Goal: Information Seeking & Learning: Learn about a topic

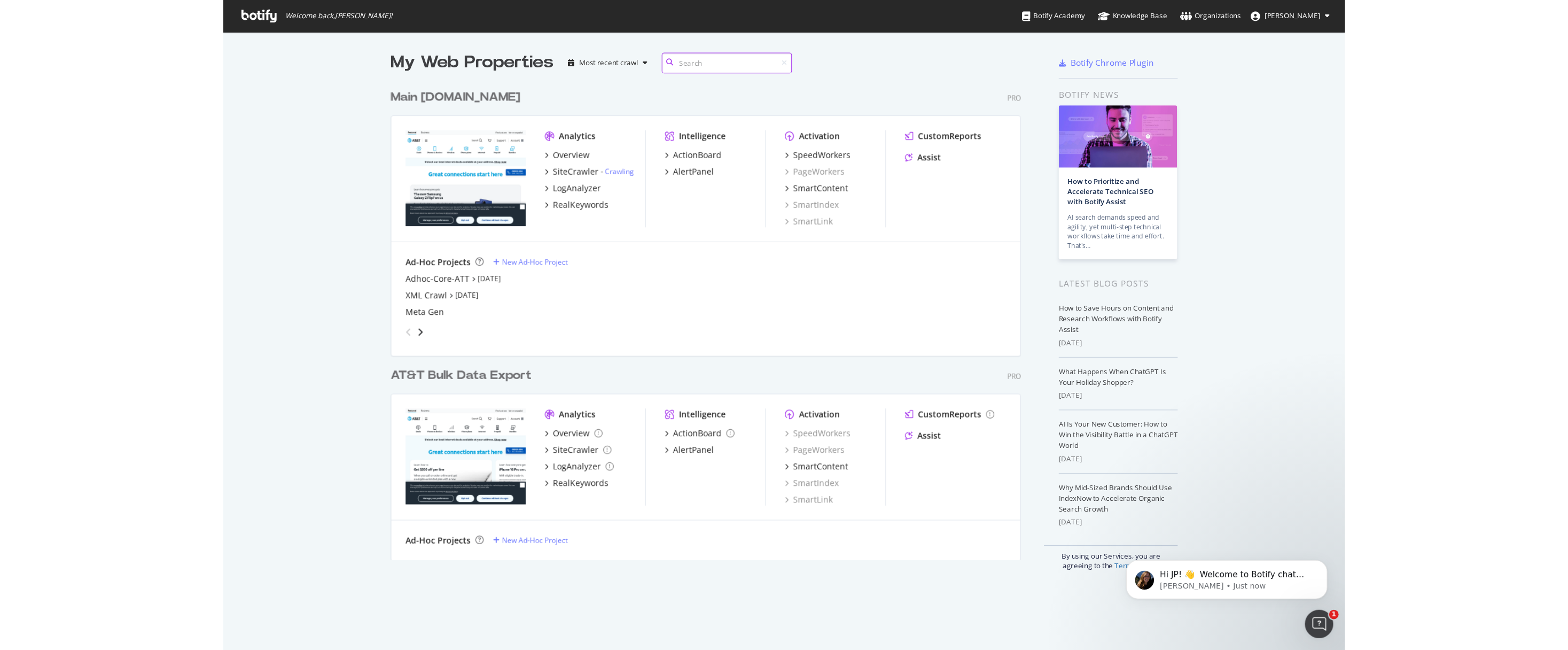
scroll to position [1, 1]
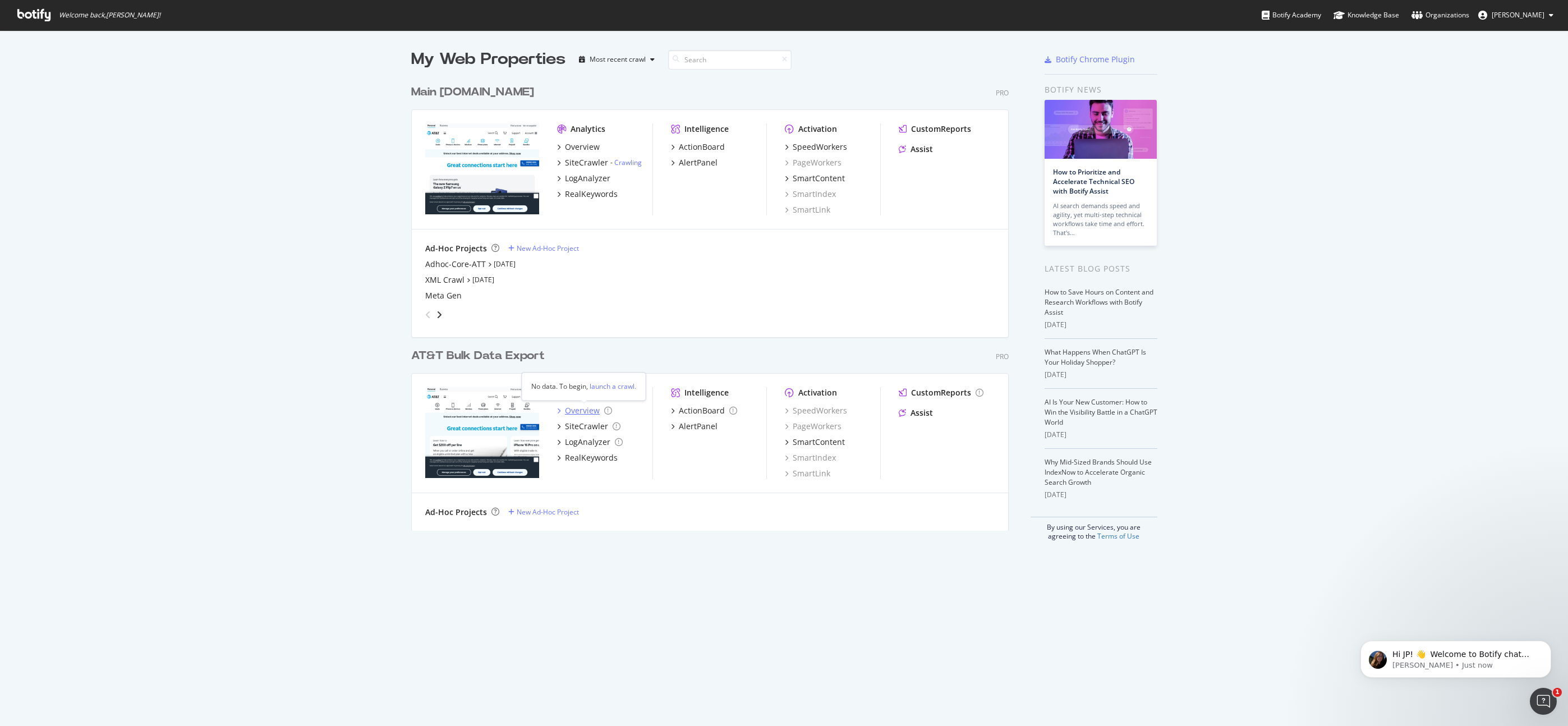
click at [558, 410] on icon "grid" at bounding box center [558, 411] width 4 height 6
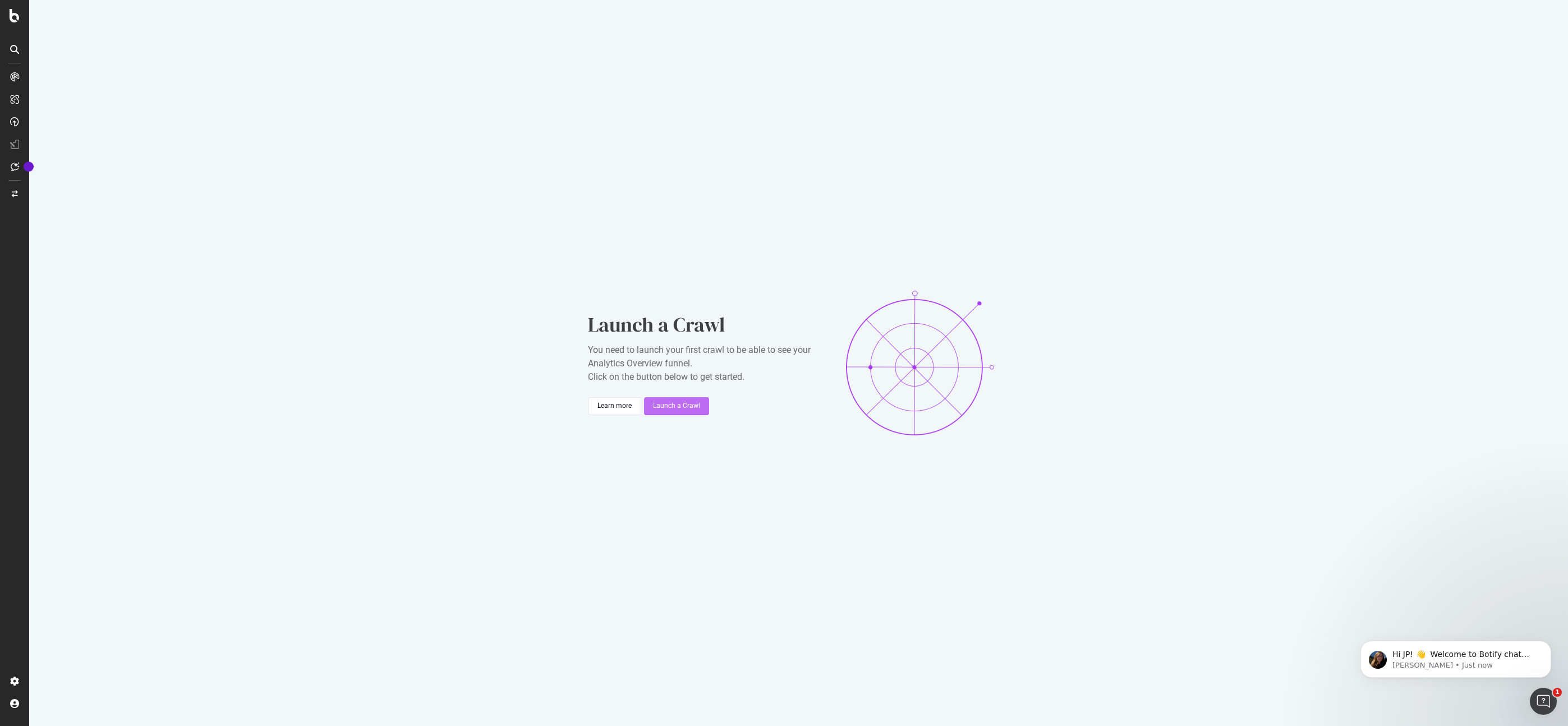
click at [663, 406] on div "Launch a Crawl" at bounding box center [677, 406] width 47 height 9
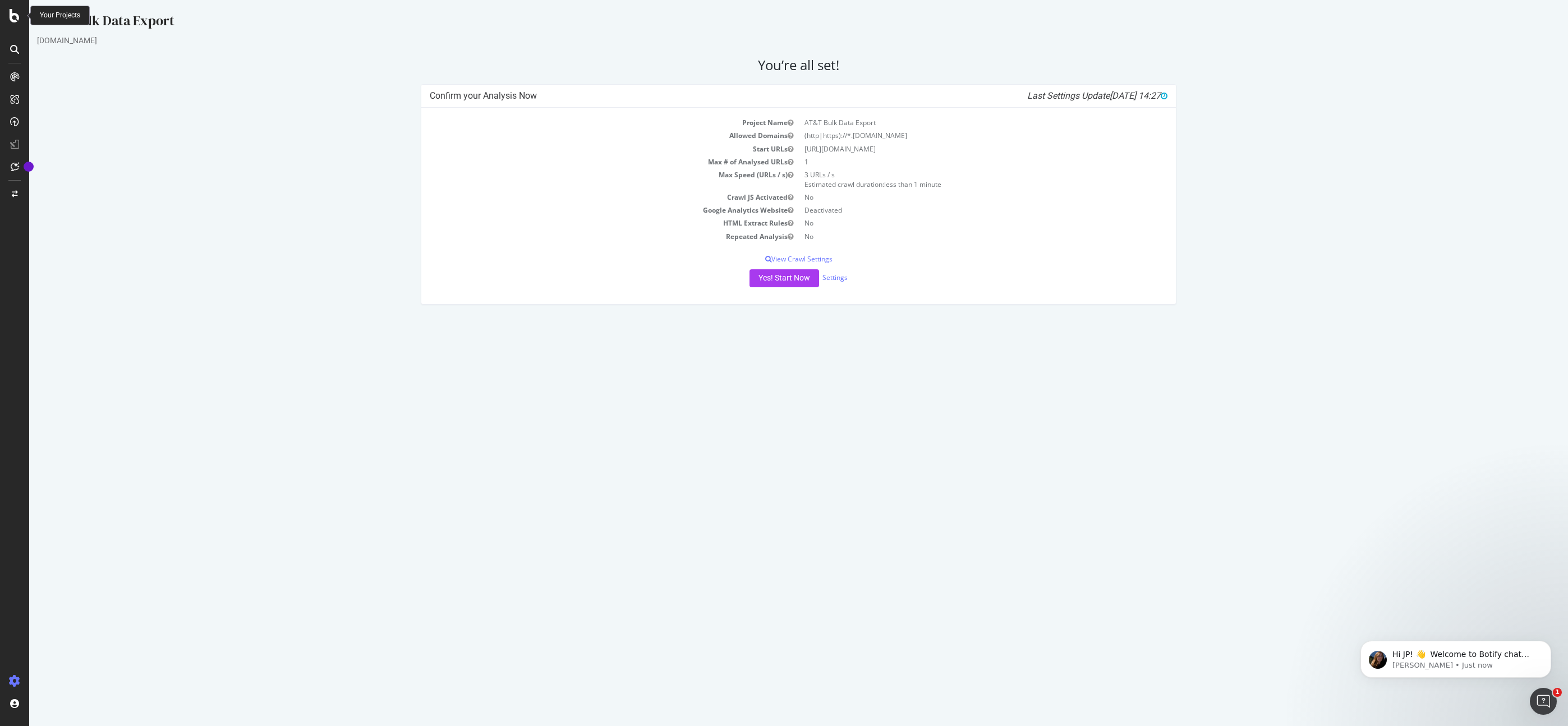
click at [16, 16] on icon at bounding box center [14, 16] width 10 height 14
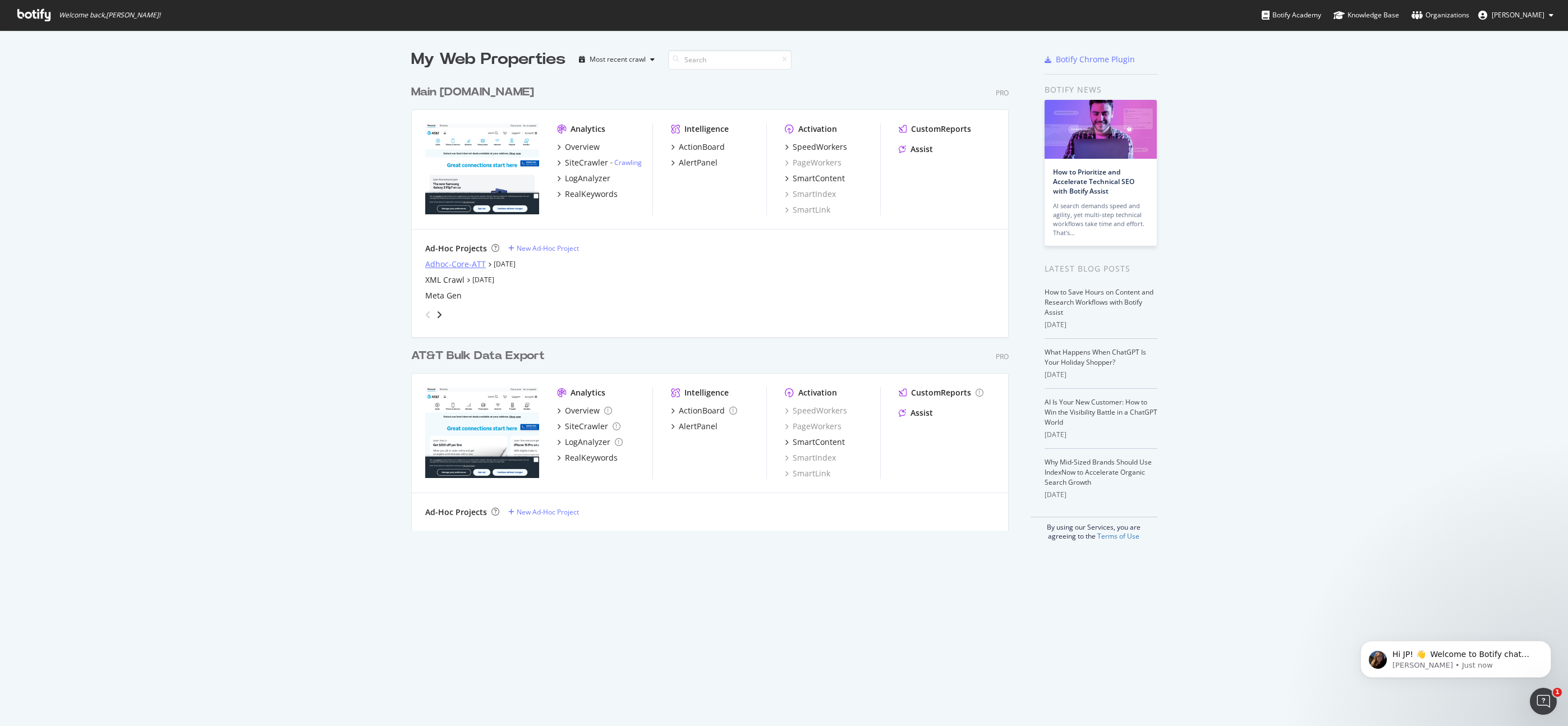
click at [462, 265] on div "Adhoc-Core-ATT" at bounding box center [455, 264] width 60 height 11
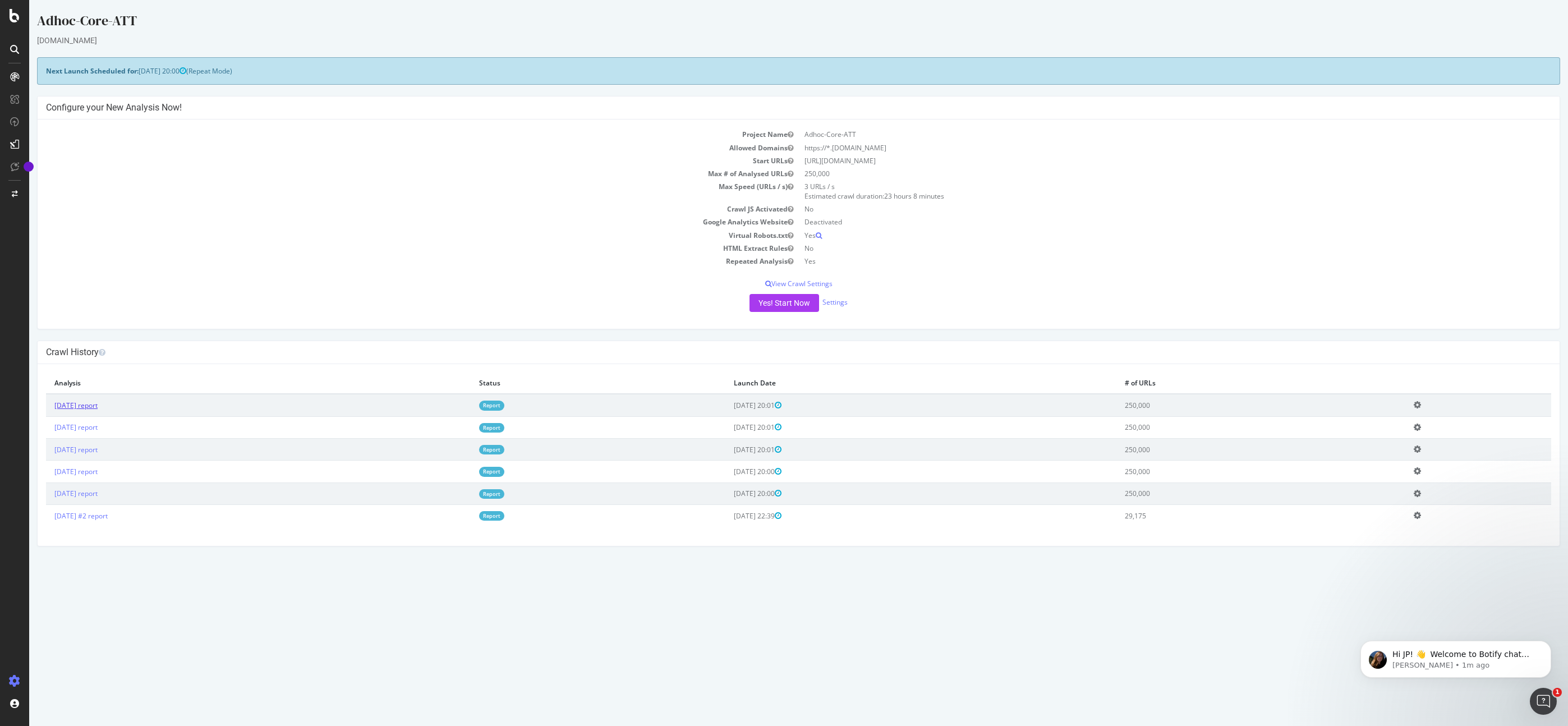
click at [97, 403] on link "2025 Sep. 13th report" at bounding box center [75, 405] width 43 height 9
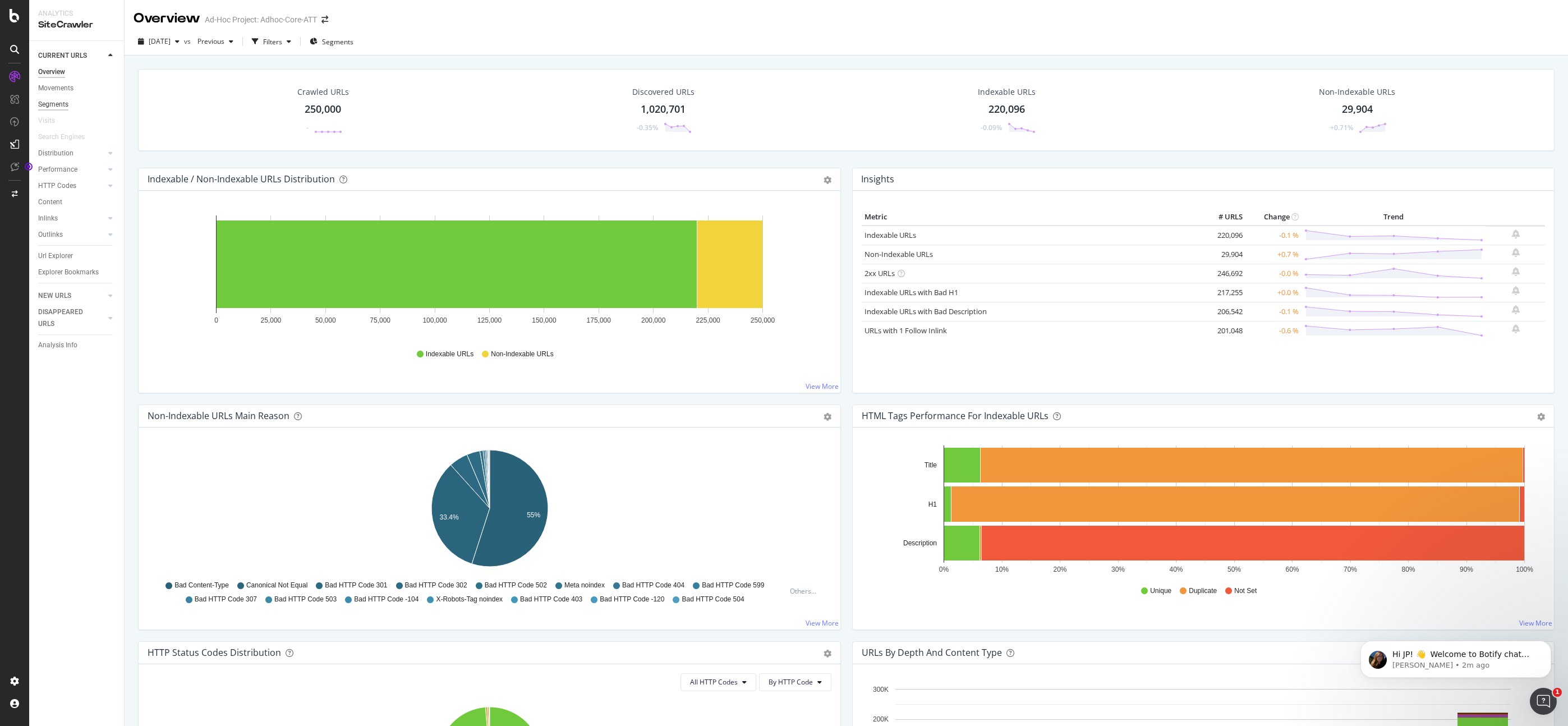
click at [60, 102] on div "Segments" at bounding box center [53, 105] width 31 height 12
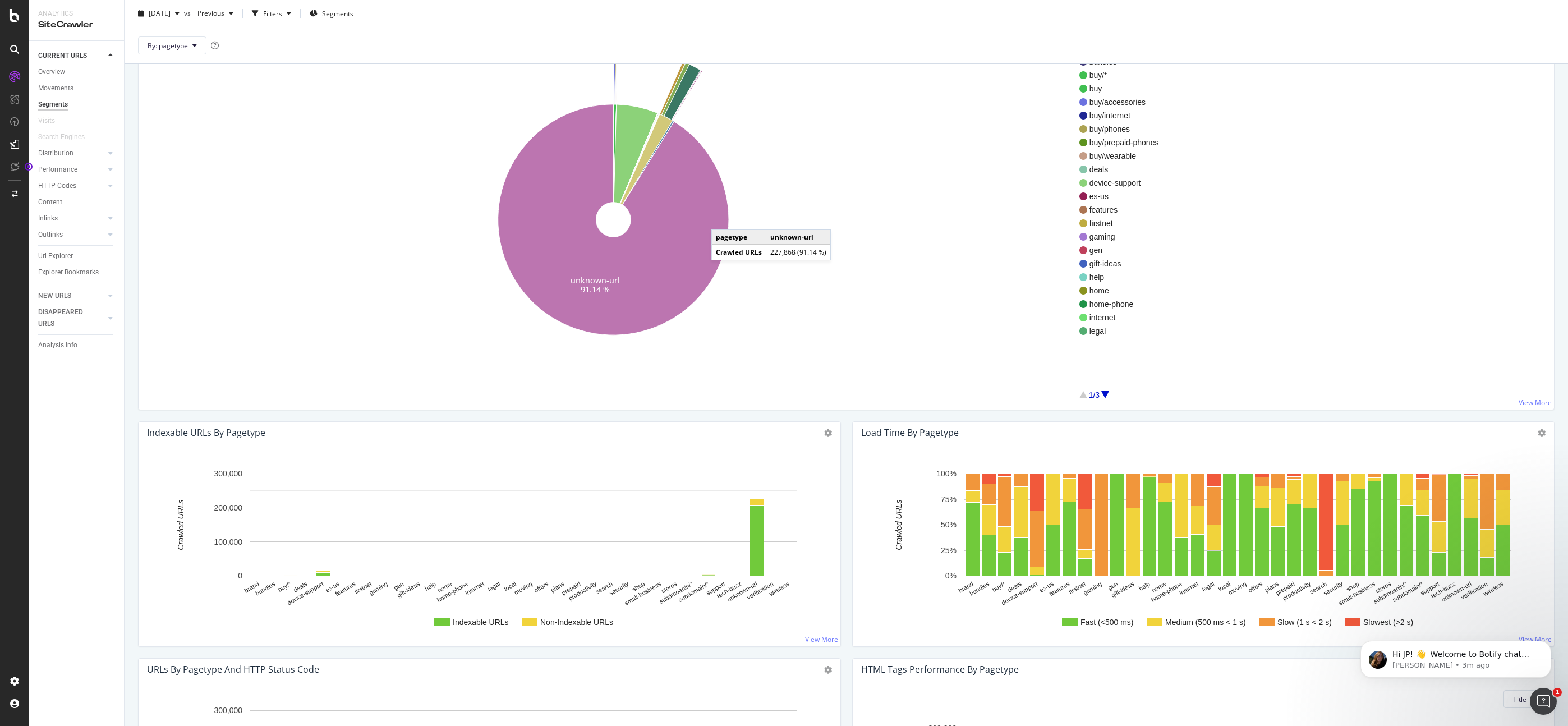
scroll to position [107, 0]
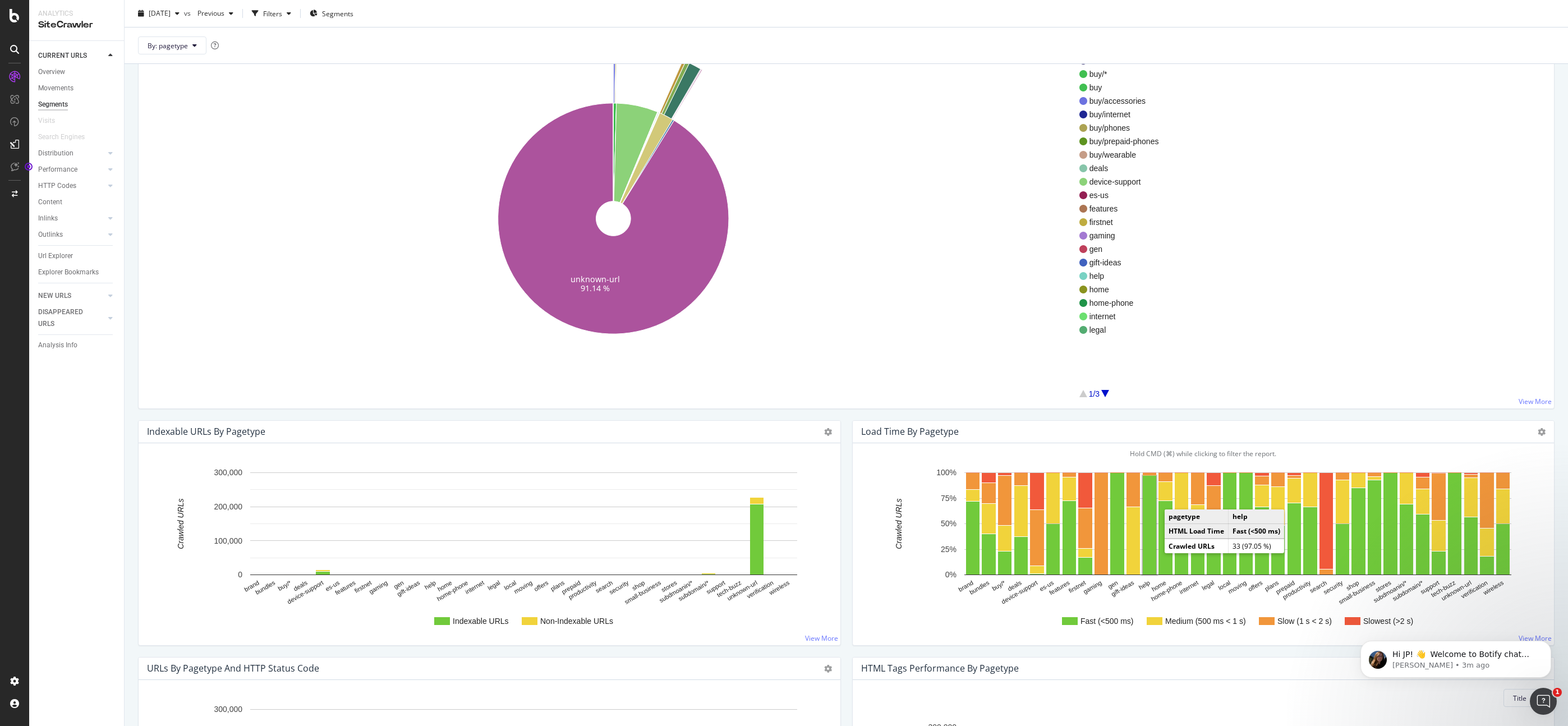
click at [889, 528] on rect "A chart." at bounding box center [1149, 525] width 14 height 99
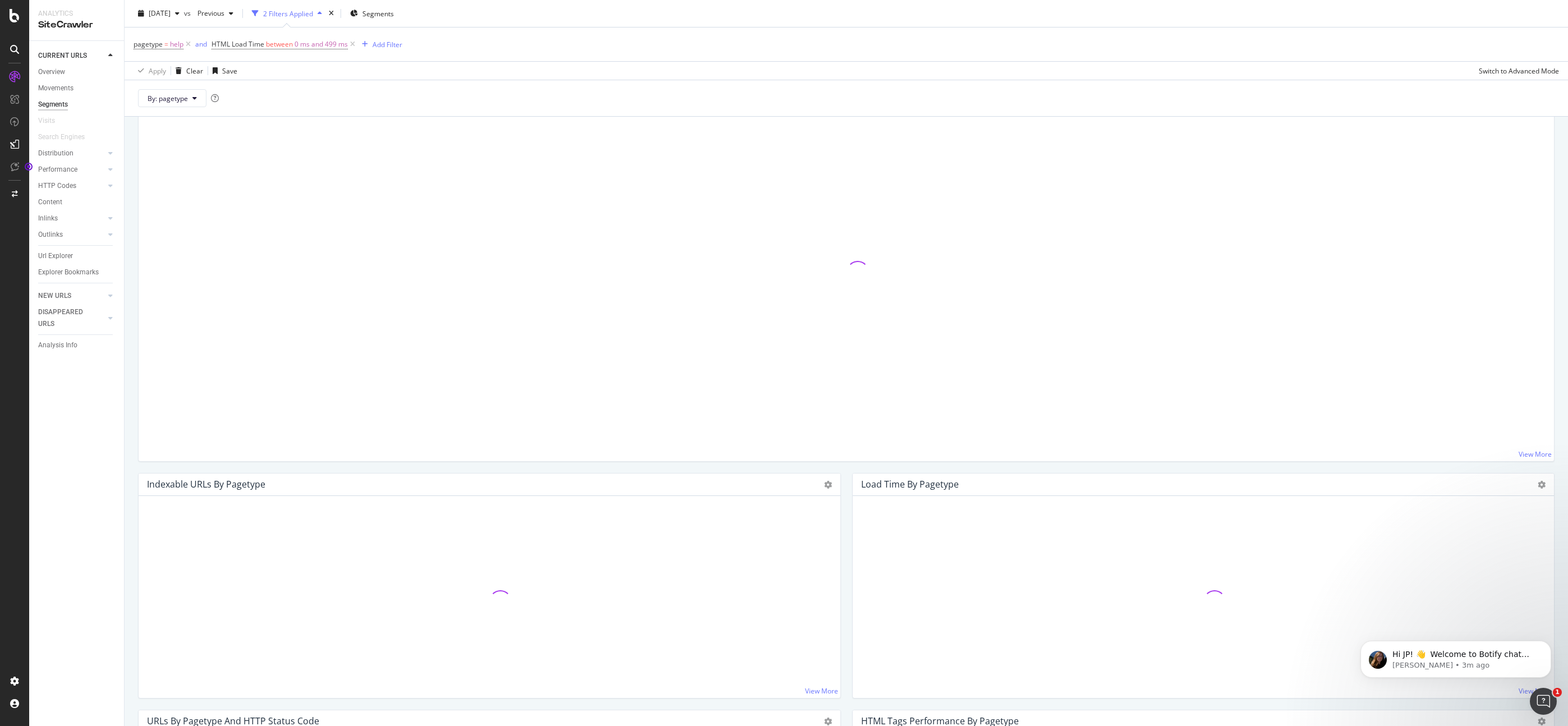
scroll to position [160, 0]
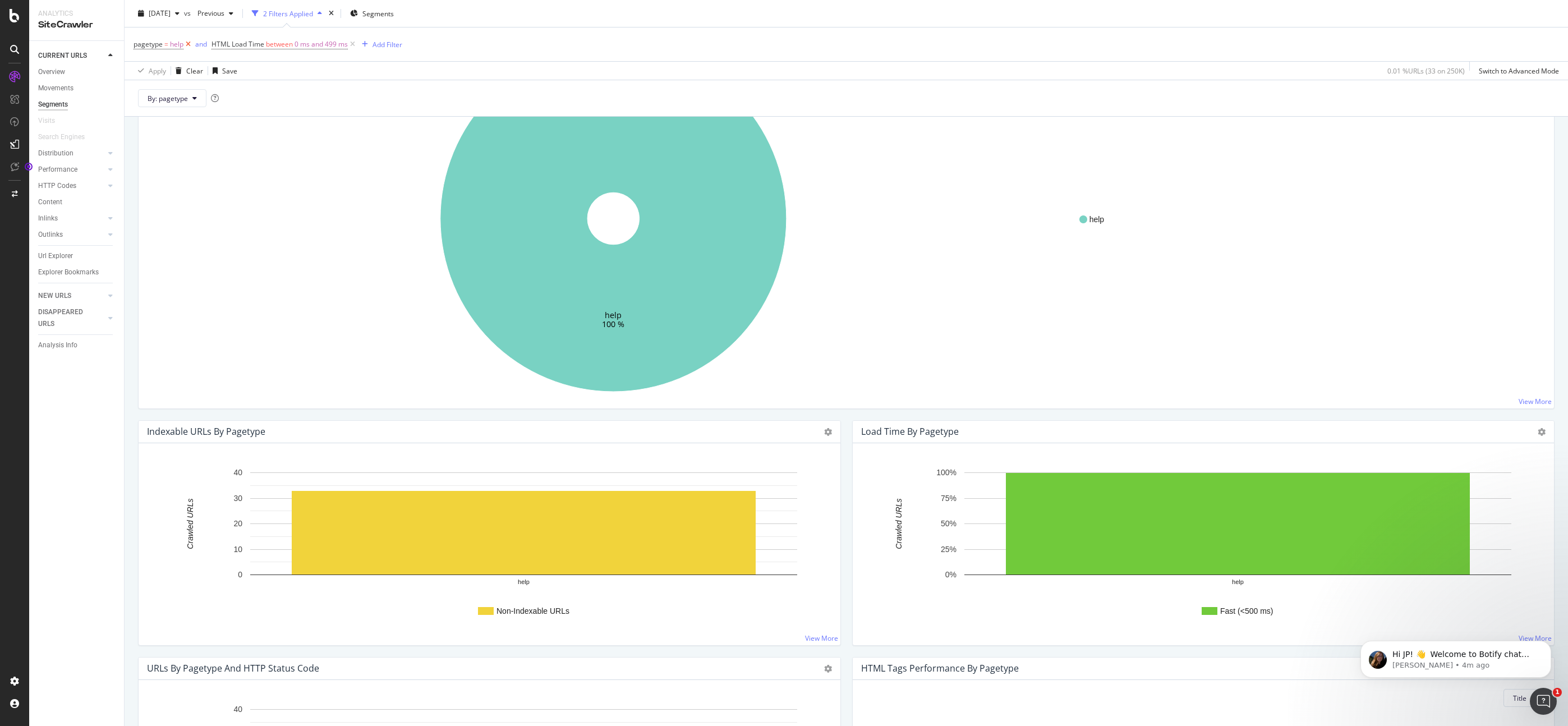
click at [188, 43] on icon at bounding box center [188, 44] width 9 height 11
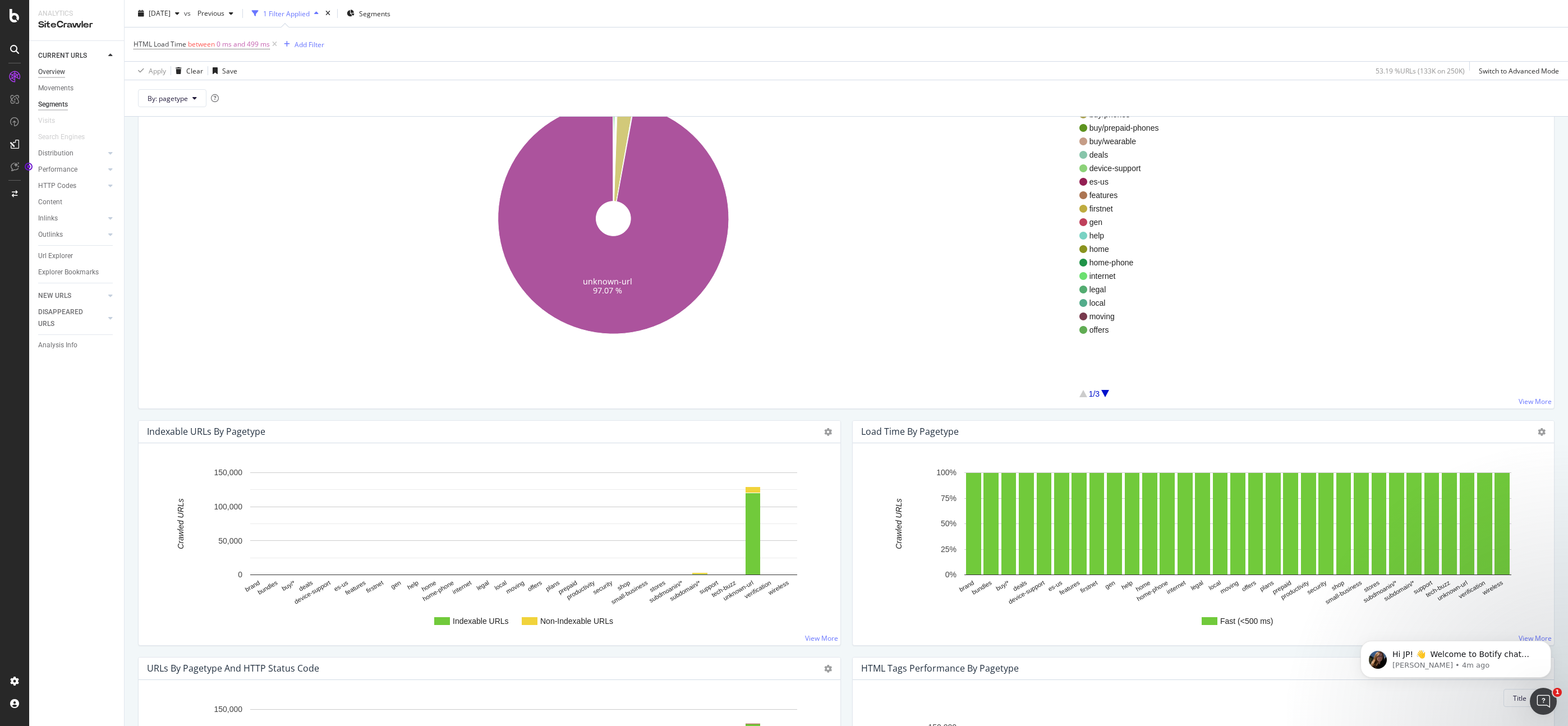
click at [57, 69] on div "Overview" at bounding box center [52, 72] width 27 height 12
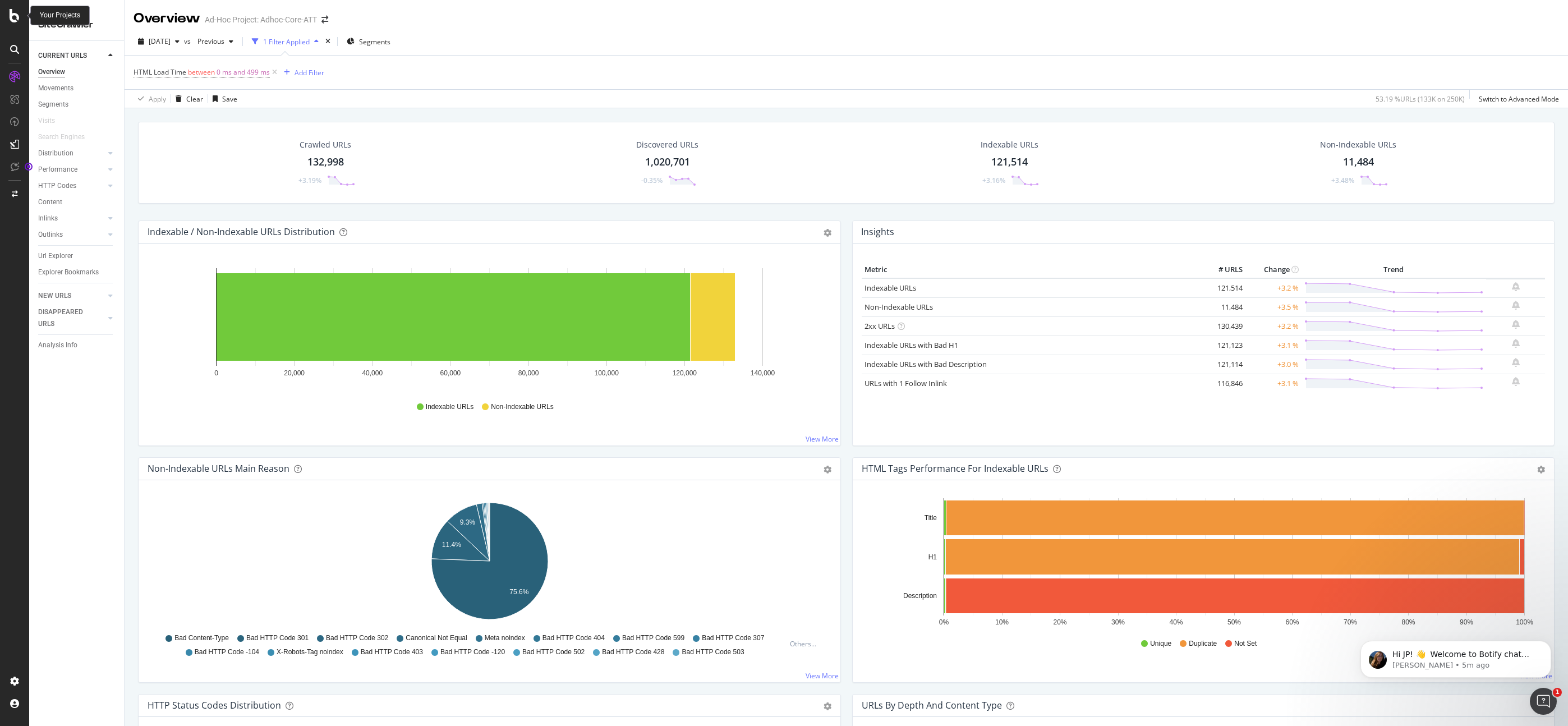
click at [11, 11] on icon at bounding box center [14, 16] width 10 height 14
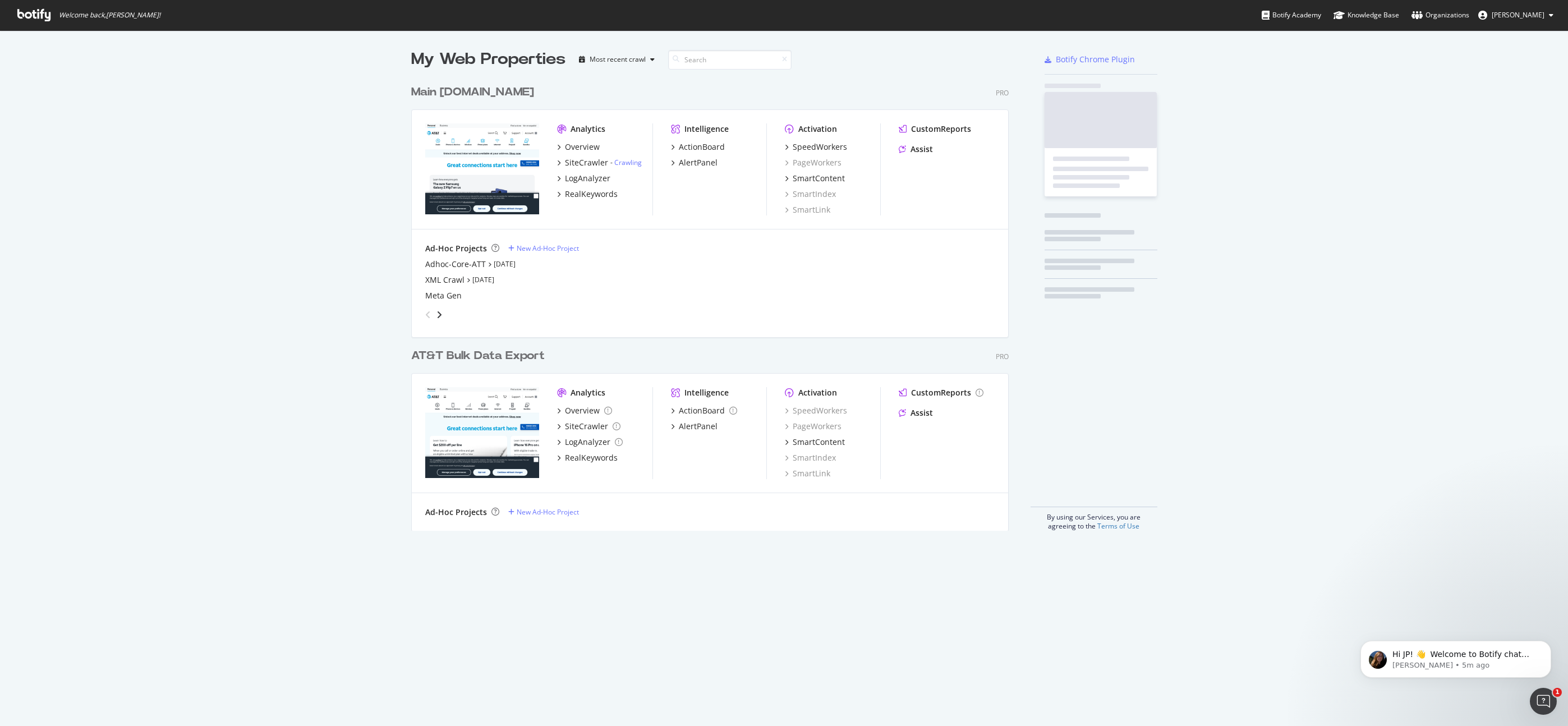
scroll to position [726, 1568]
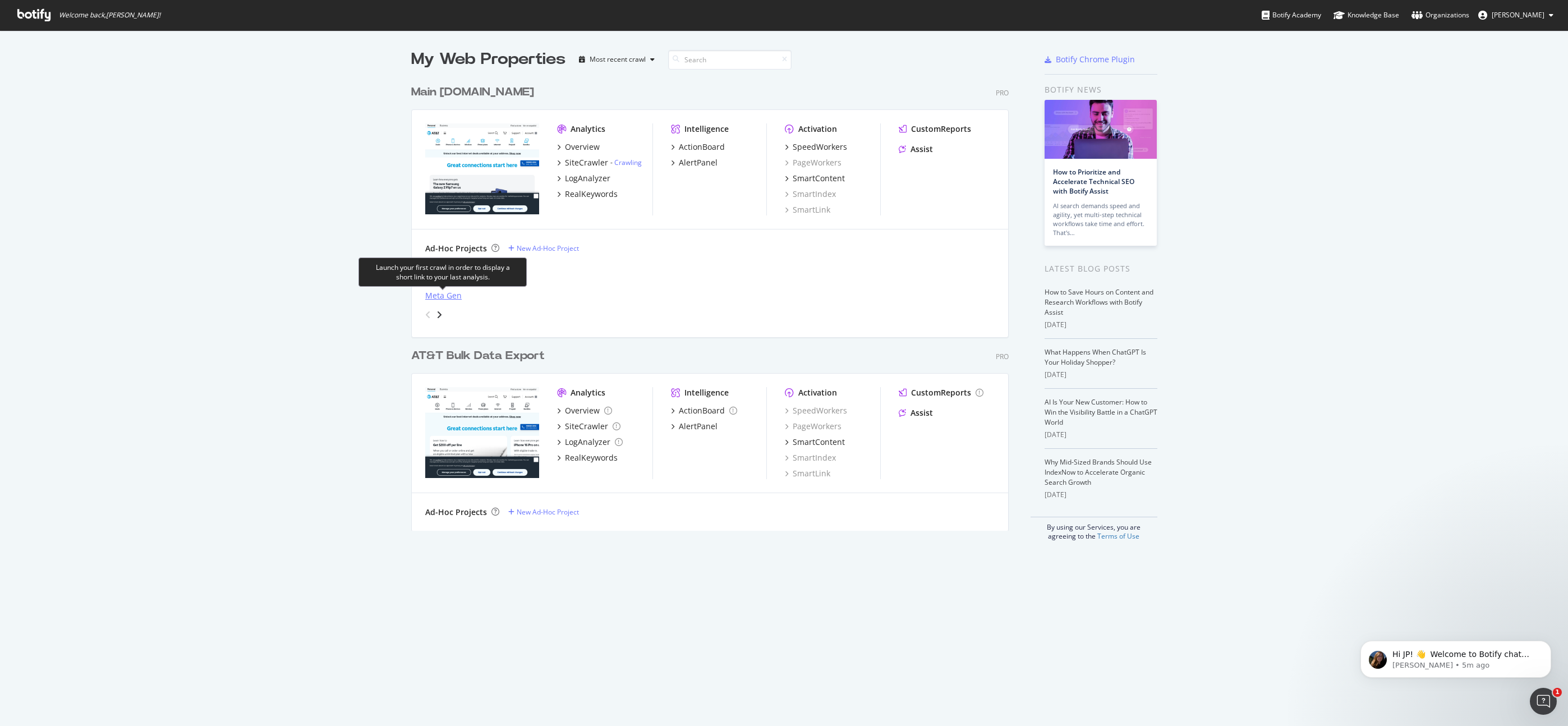
click at [452, 297] on div "Meta Gen" at bounding box center [443, 296] width 36 height 11
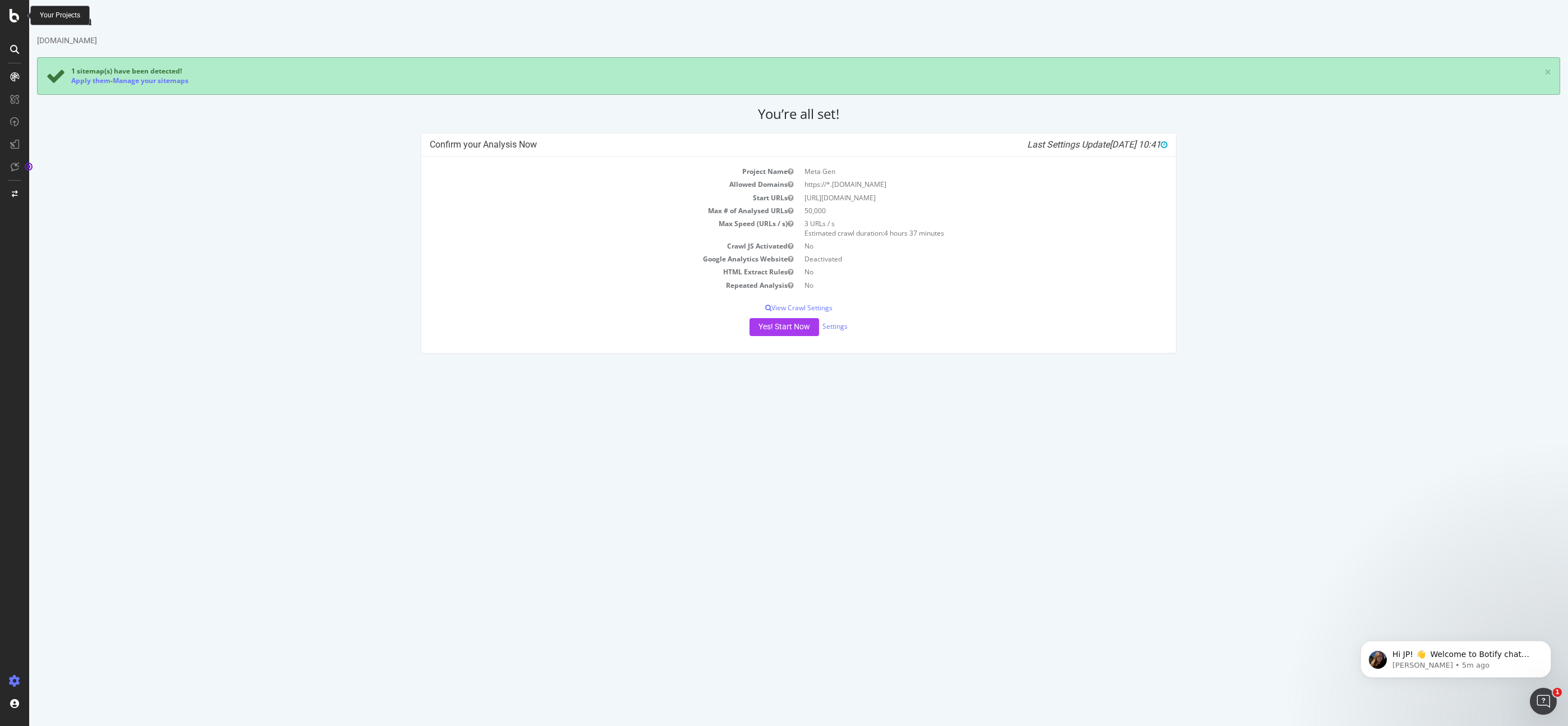
click at [15, 12] on icon at bounding box center [14, 16] width 10 height 14
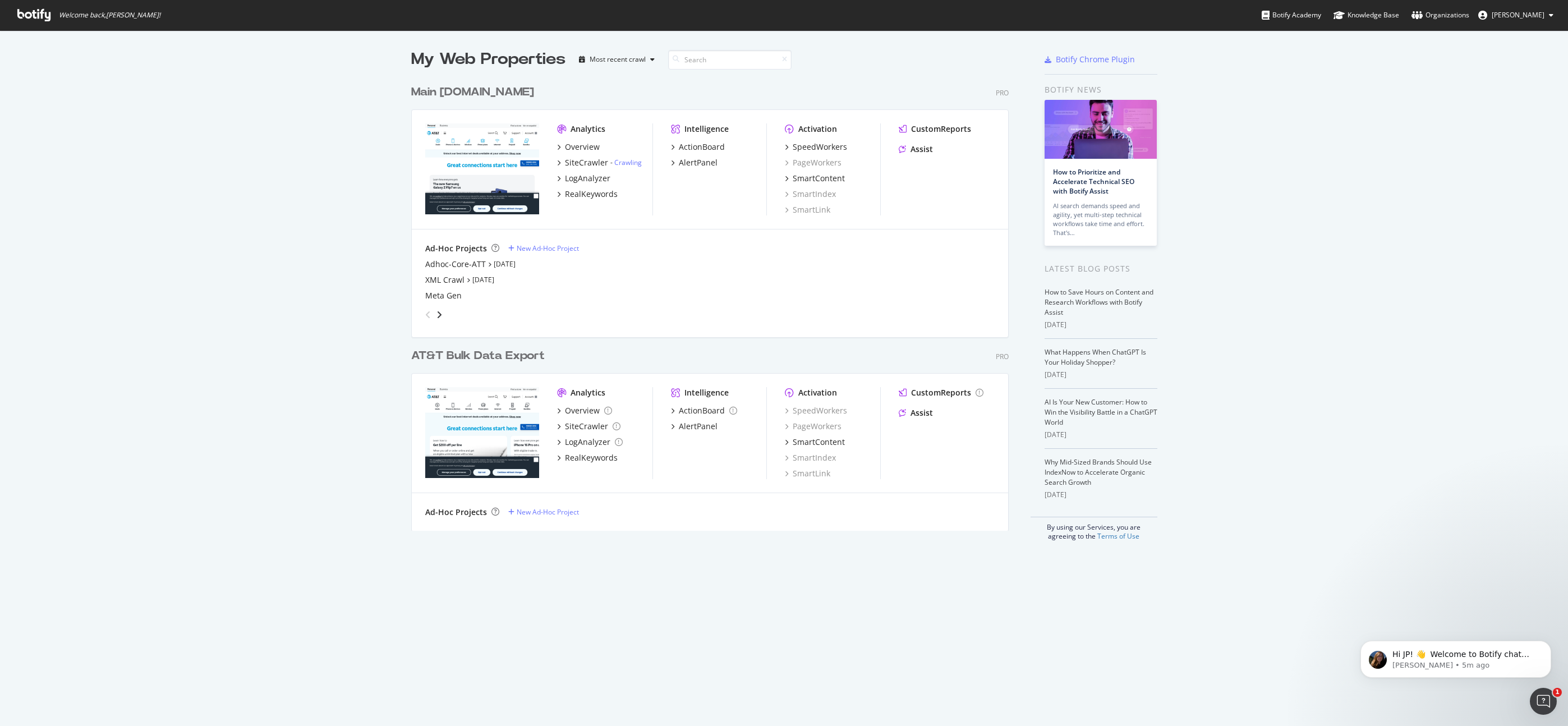
scroll to position [726, 1568]
click at [583, 143] on div "Overview" at bounding box center [582, 147] width 35 height 11
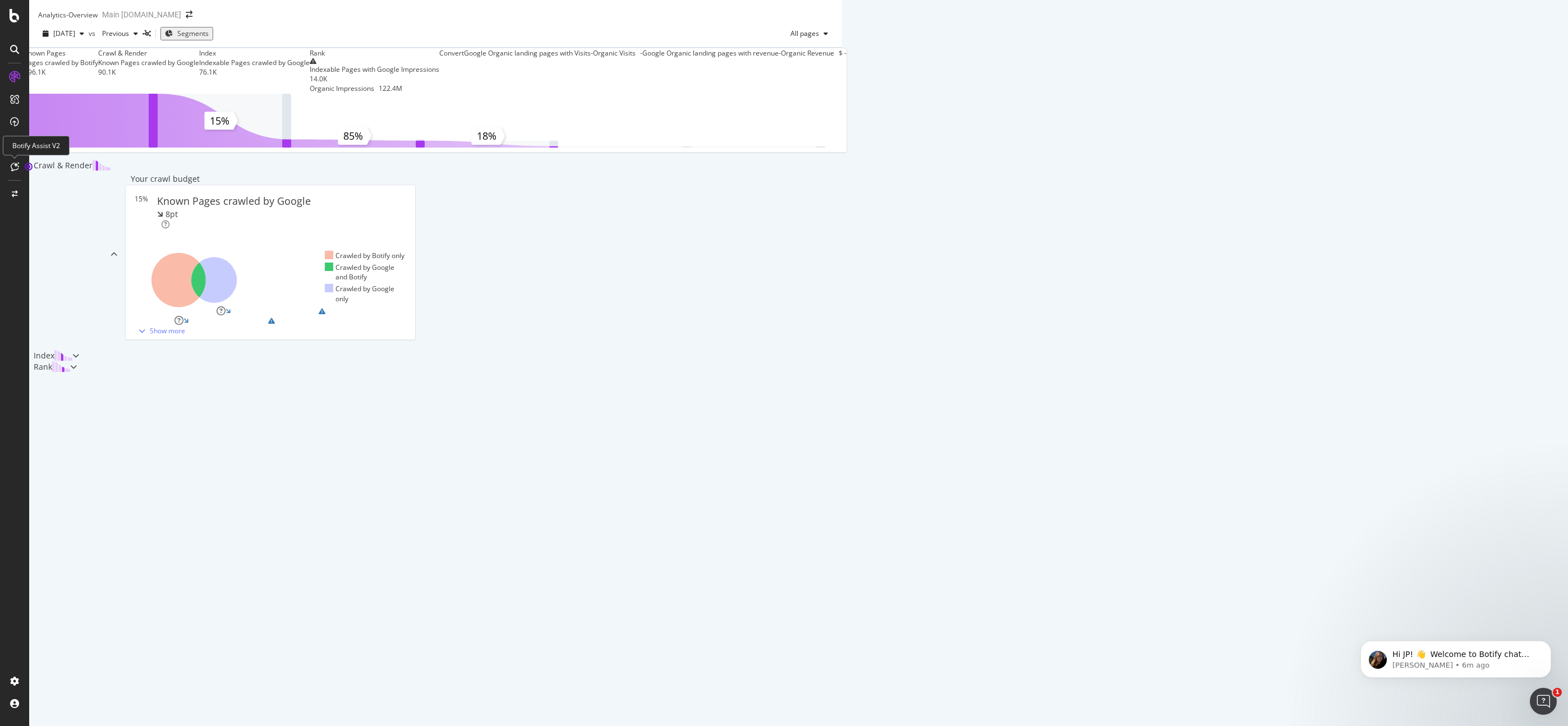
click at [16, 165] on icon at bounding box center [15, 167] width 9 height 9
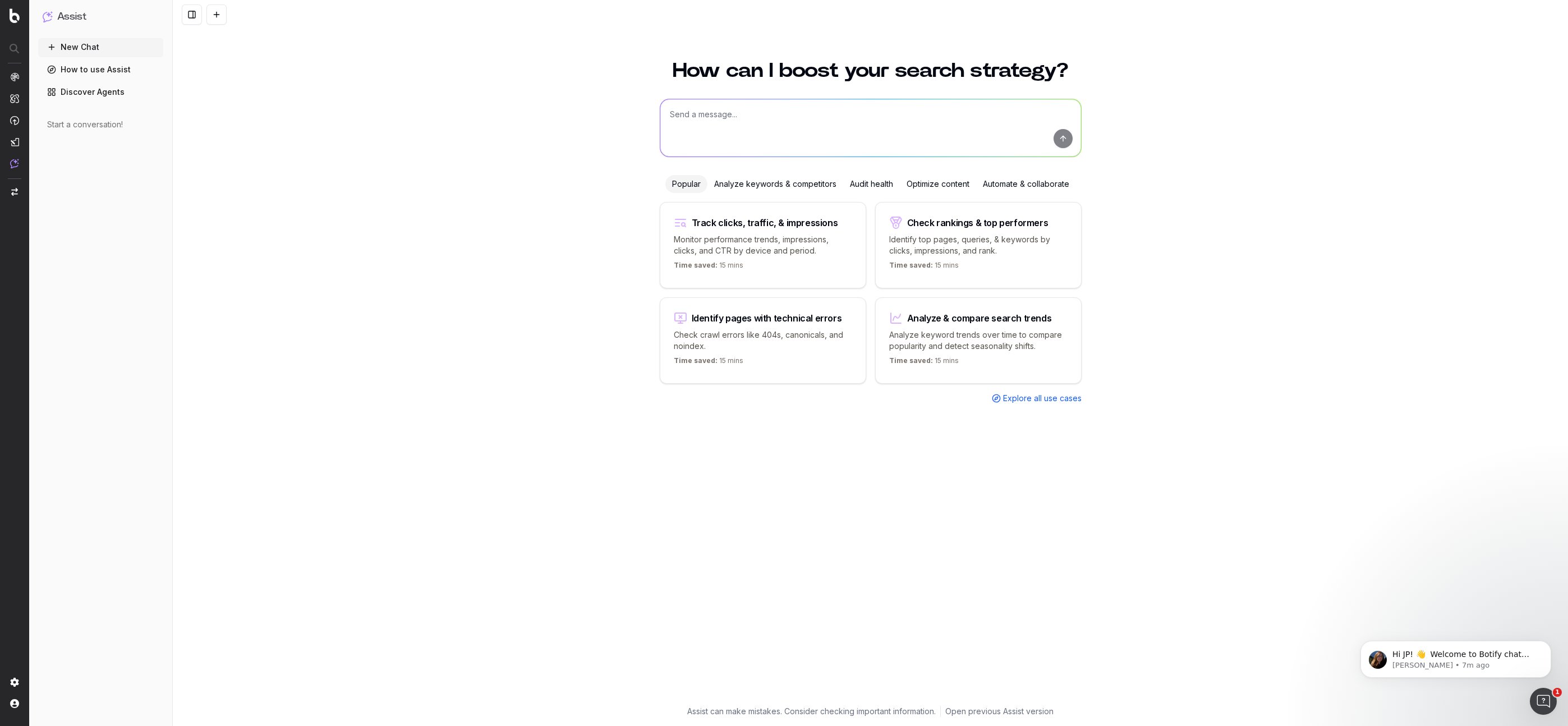
click at [953, 184] on div "Optimize content" at bounding box center [938, 184] width 76 height 18
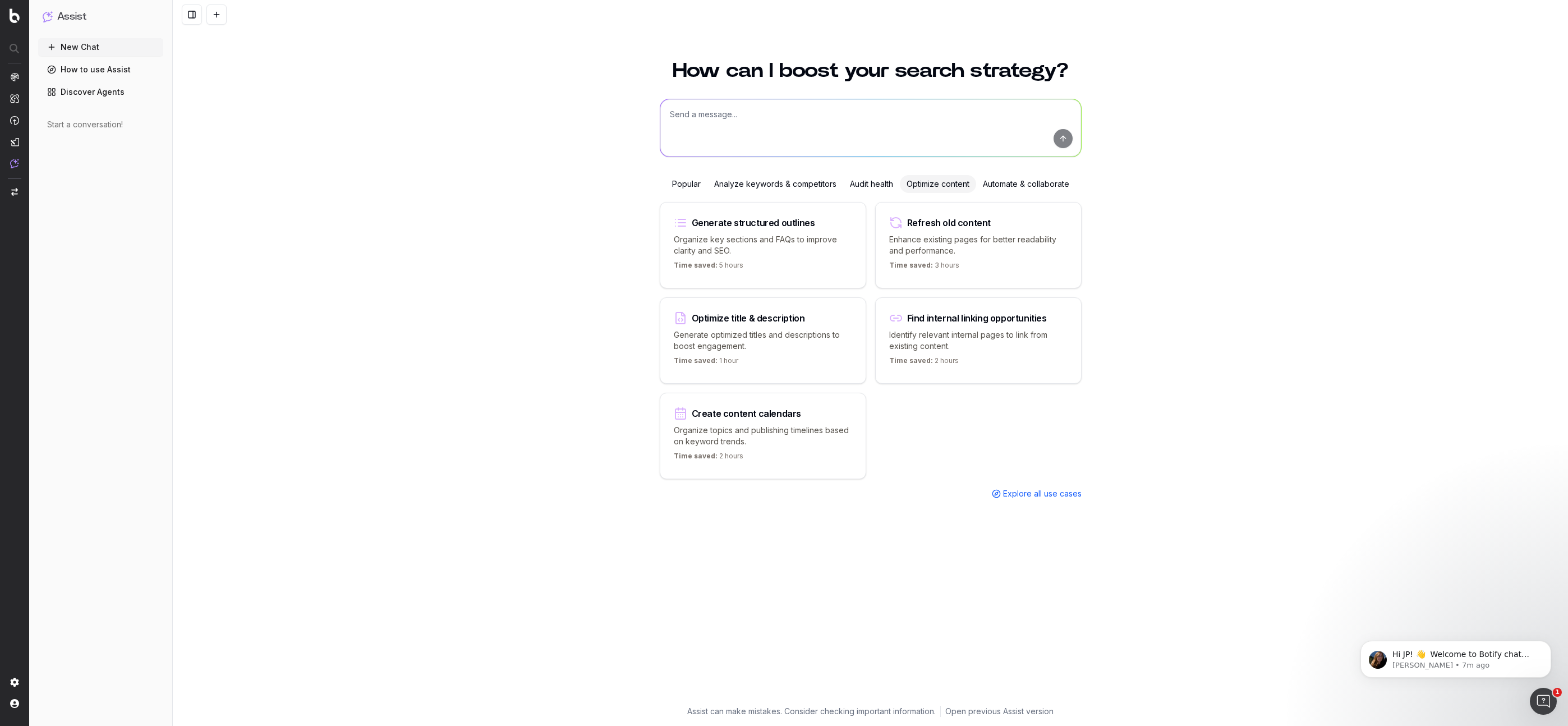
click at [1014, 186] on div "Automate & collaborate" at bounding box center [1026, 184] width 100 height 18
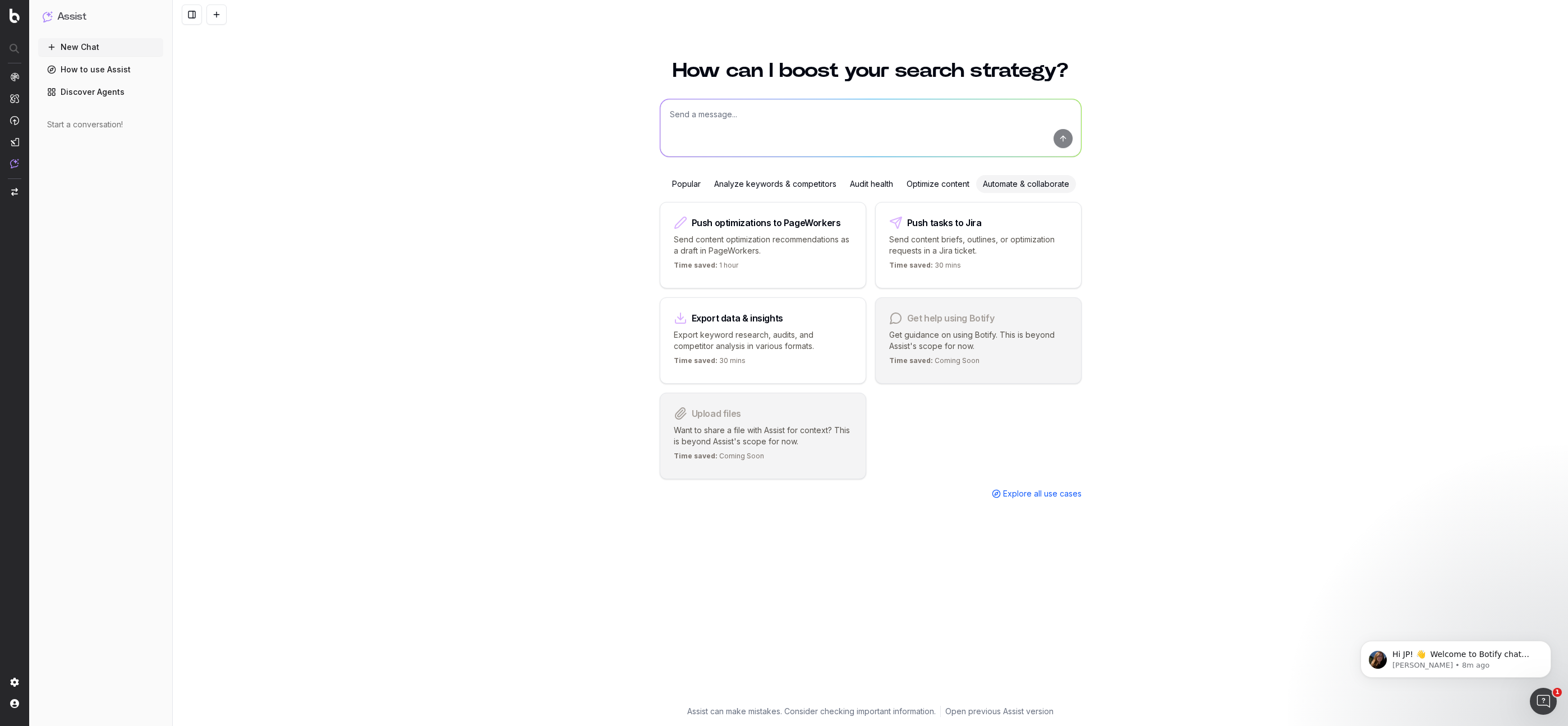
click at [100, 95] on link "Discover Agents" at bounding box center [101, 92] width 125 height 18
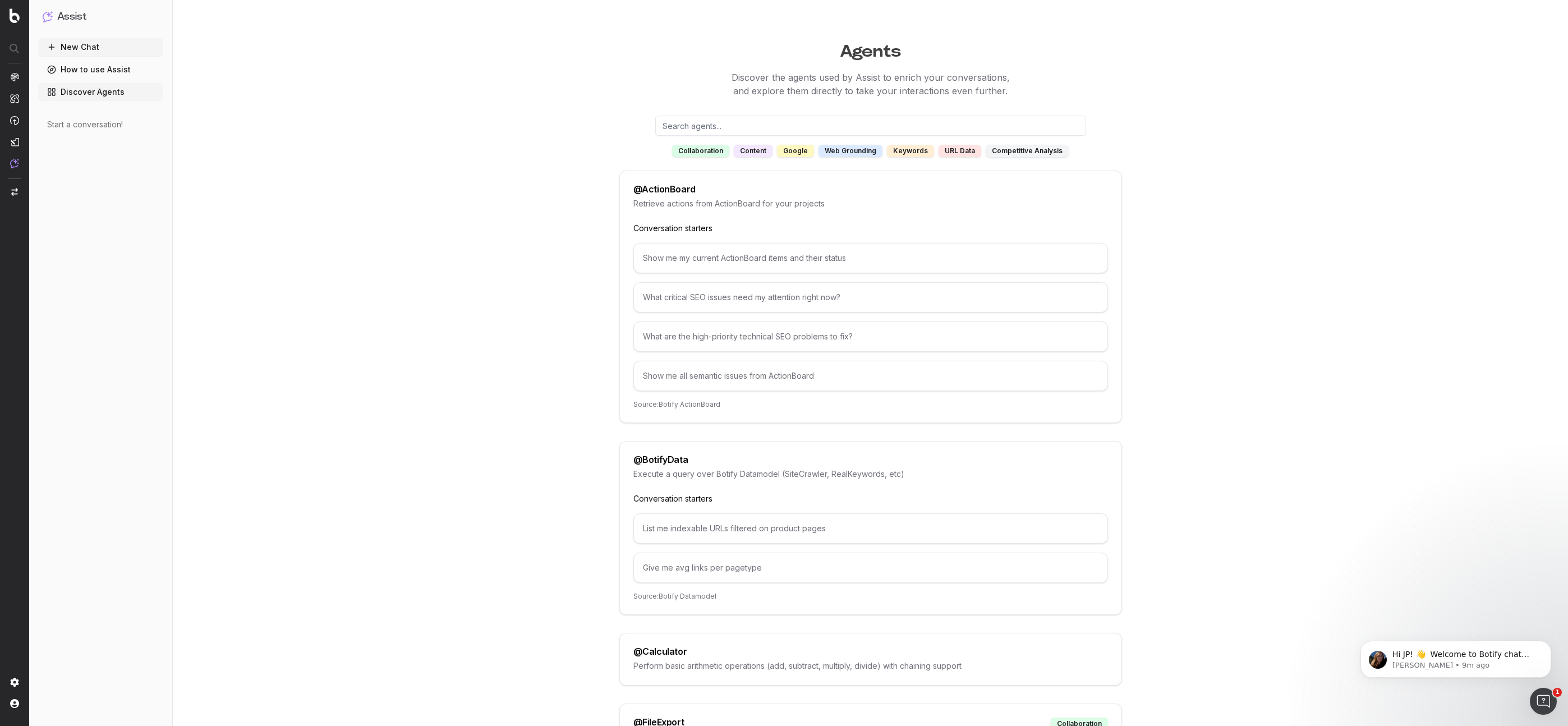
click at [11, 20] on img at bounding box center [14, 16] width 10 height 14
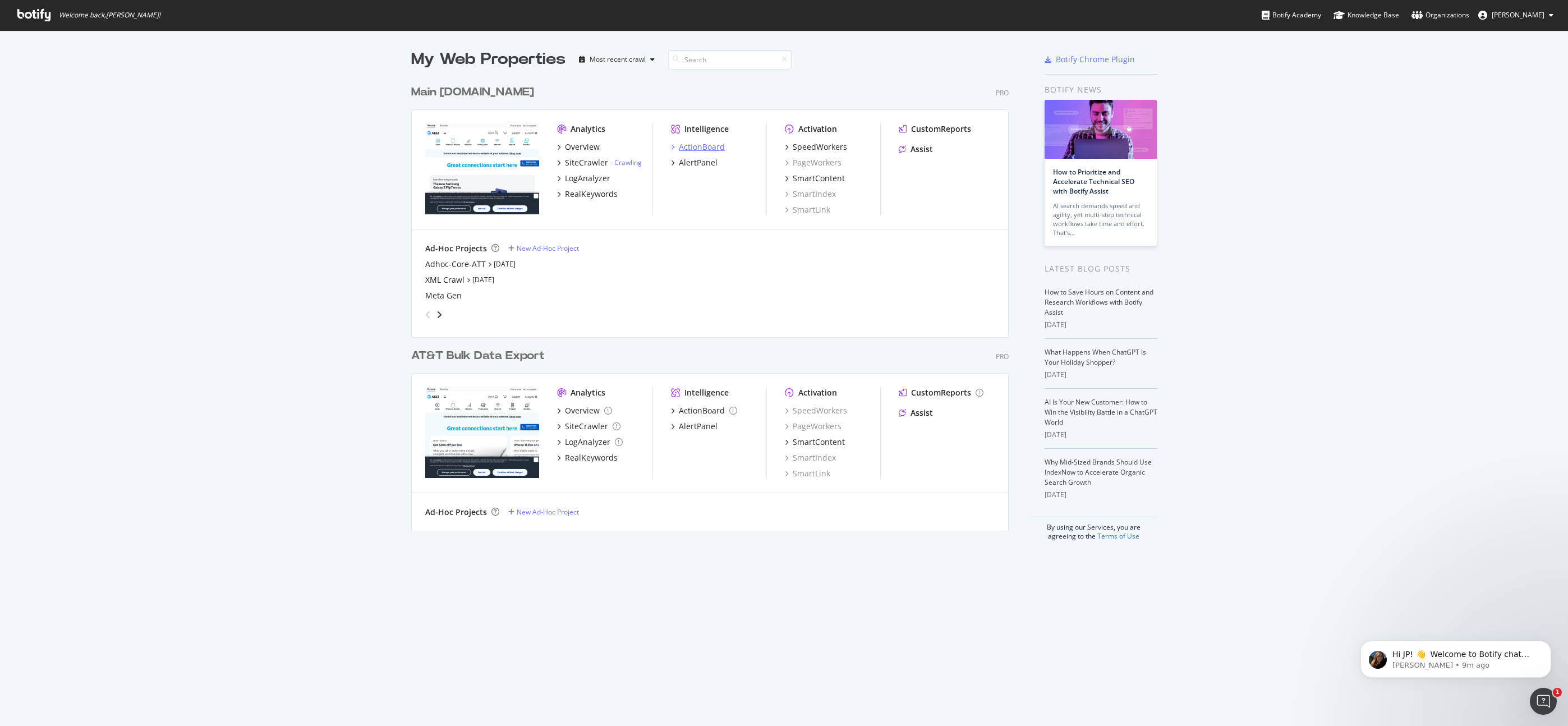
click at [708, 147] on div "ActionBoard" at bounding box center [701, 147] width 46 height 11
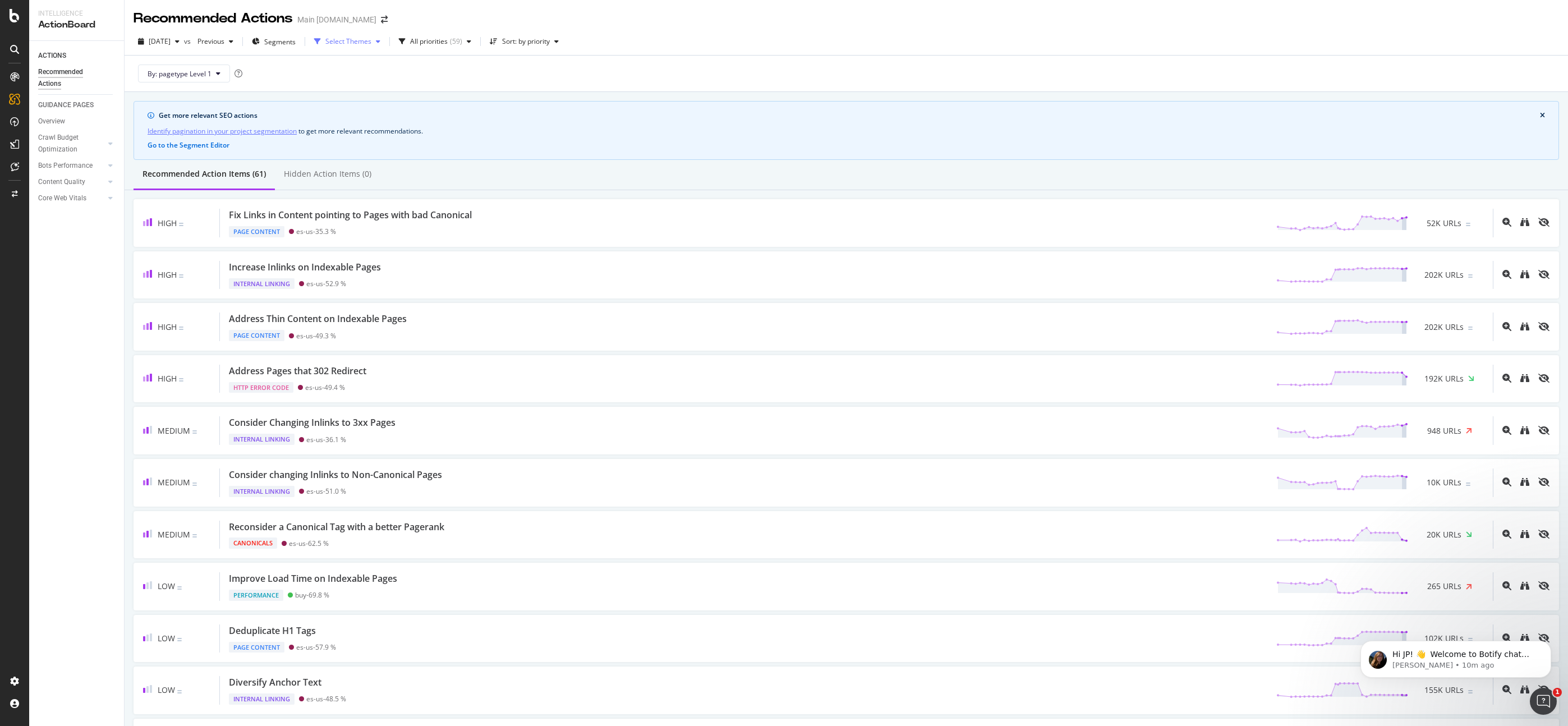
click at [381, 41] on icon "button" at bounding box center [378, 41] width 4 height 6
click at [83, 164] on div "Bots Performance" at bounding box center [65, 166] width 54 height 12
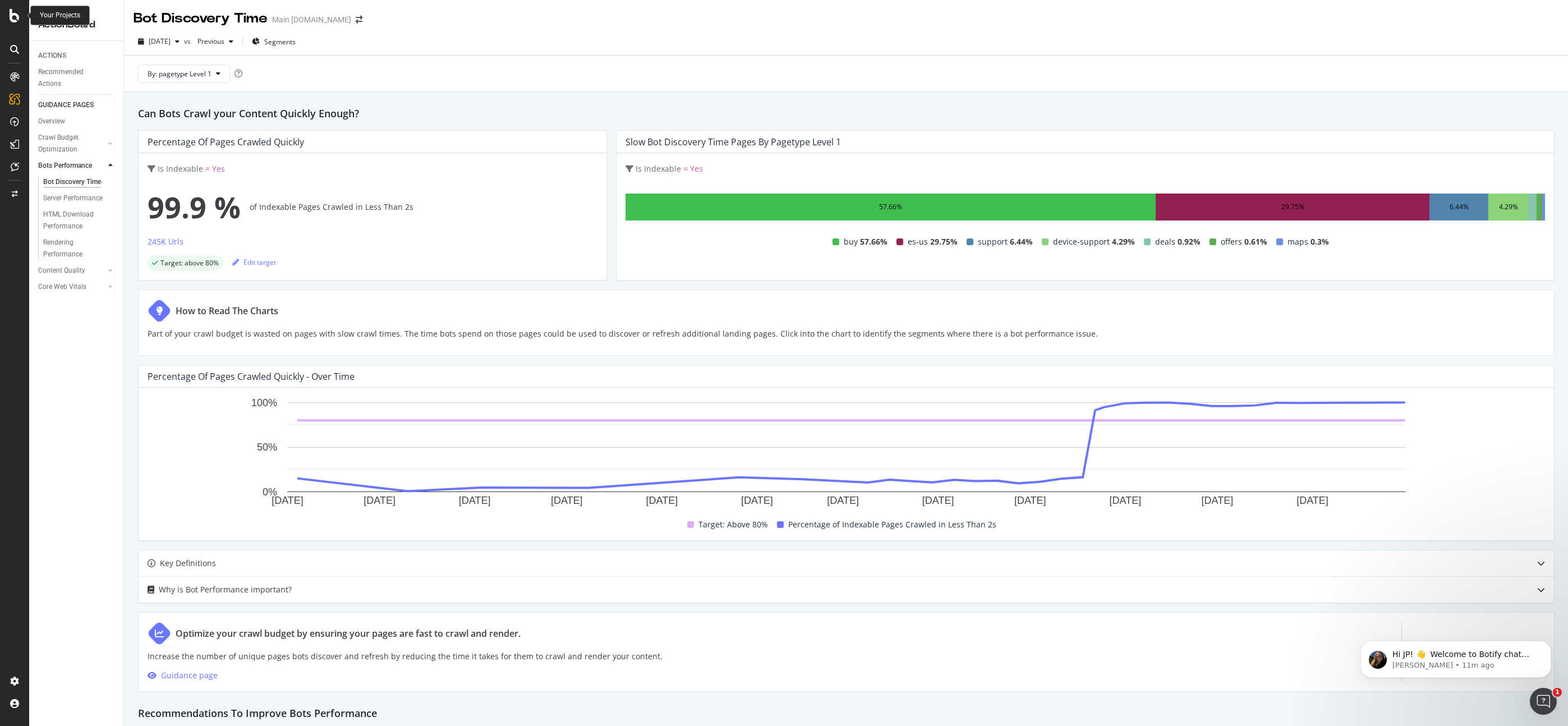
click at [17, 19] on icon at bounding box center [14, 16] width 10 height 14
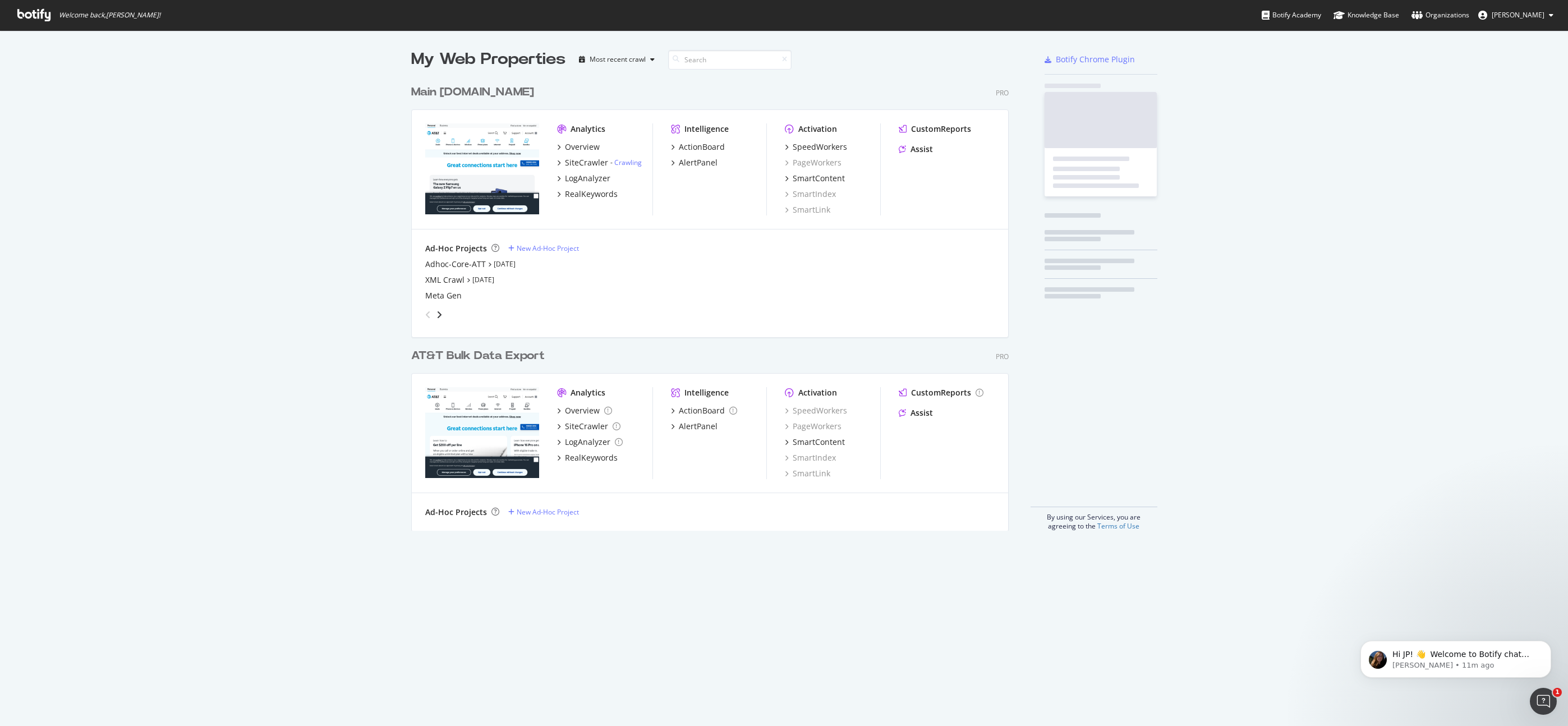
scroll to position [726, 1568]
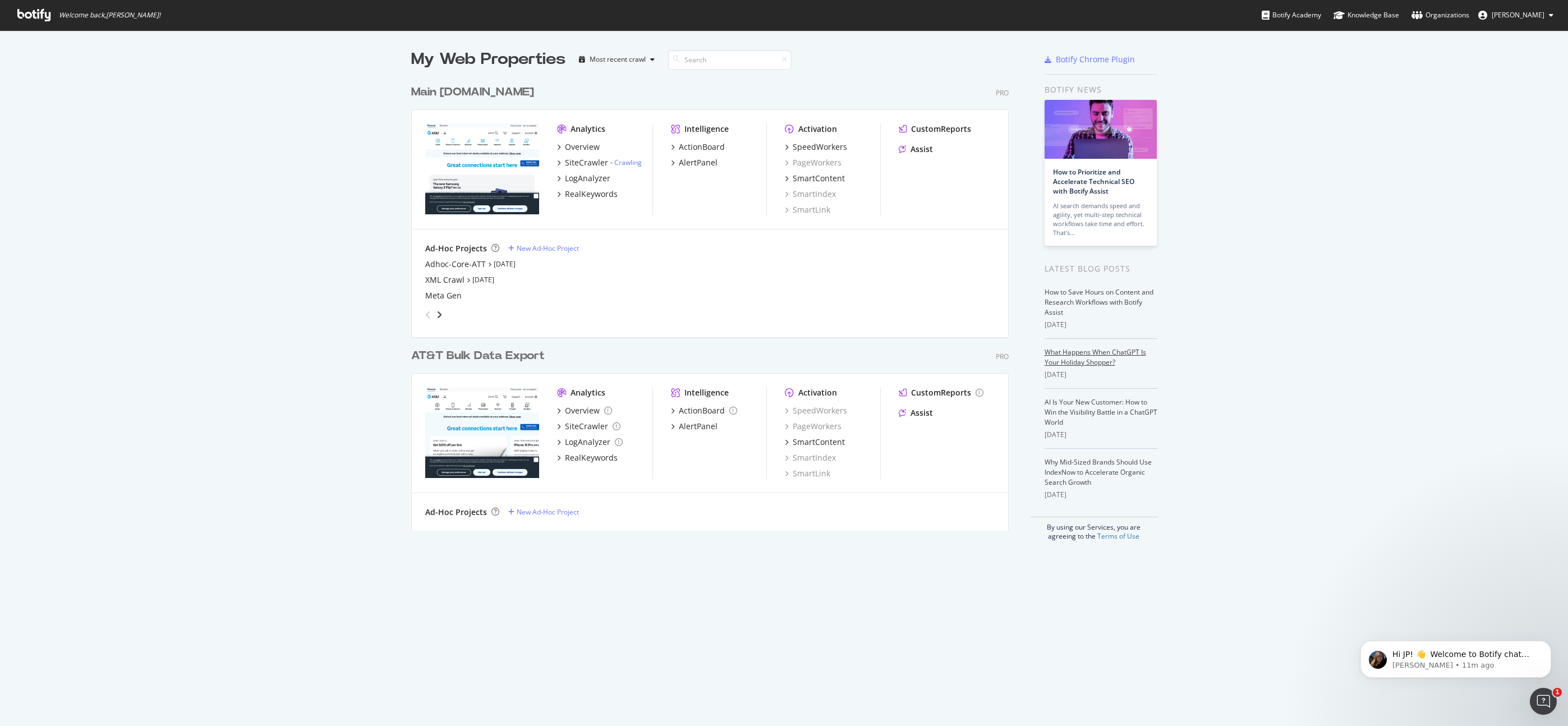
click at [1086, 365] on link "What Happens When ChatGPT Is Your Holiday Shopper?" at bounding box center [1095, 357] width 102 height 20
